Goal: Find specific page/section: Find specific page/section

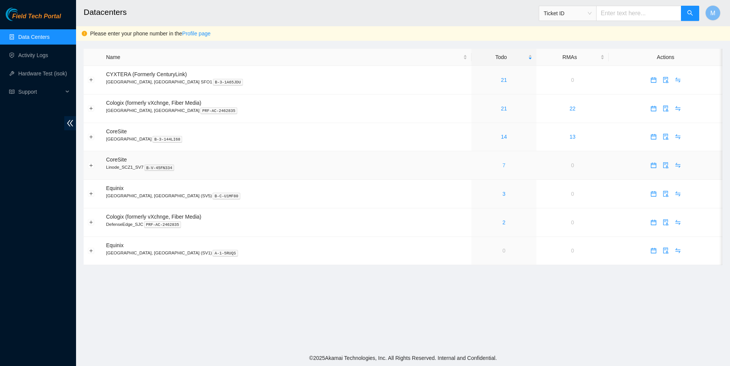
click at [503, 167] on link "7" at bounding box center [504, 165] width 3 height 6
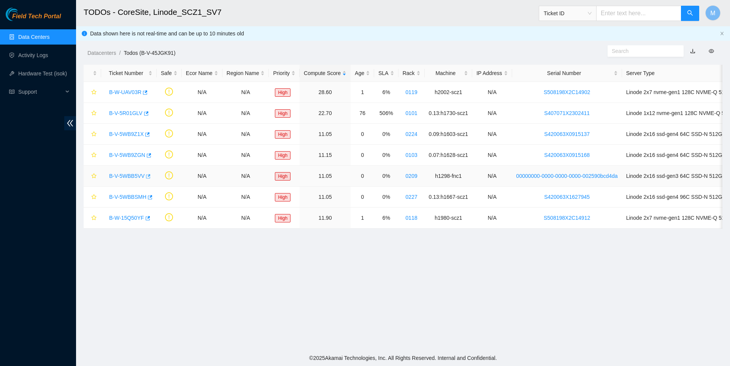
click at [151, 176] on body "Field Tech Portal Data Centers Activity Logs Hardware Test (isok) Support TODOs…" at bounding box center [365, 183] width 730 height 366
click at [150, 176] on icon "button" at bounding box center [147, 175] width 5 height 5
click at [45, 37] on link "Data Centers" at bounding box center [33, 37] width 31 height 6
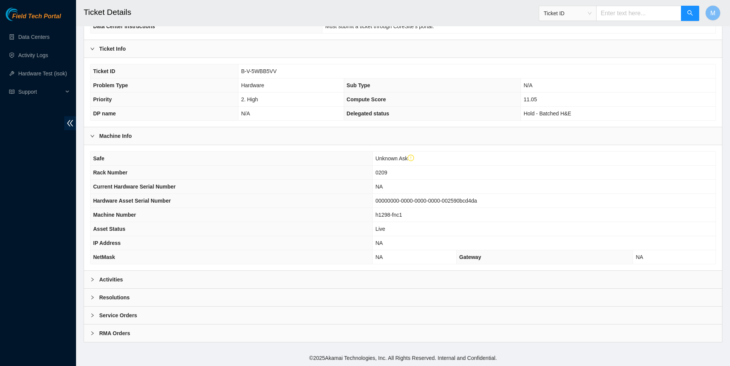
scroll to position [134, 0]
click at [93, 278] on icon "right" at bounding box center [92, 279] width 5 height 5
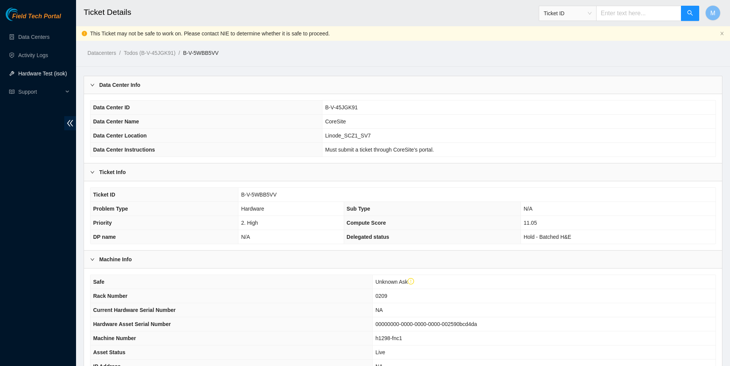
scroll to position [0, 0]
click at [35, 34] on link "Data Centers" at bounding box center [33, 37] width 31 height 6
